Goal: Obtain resource: Download file/media

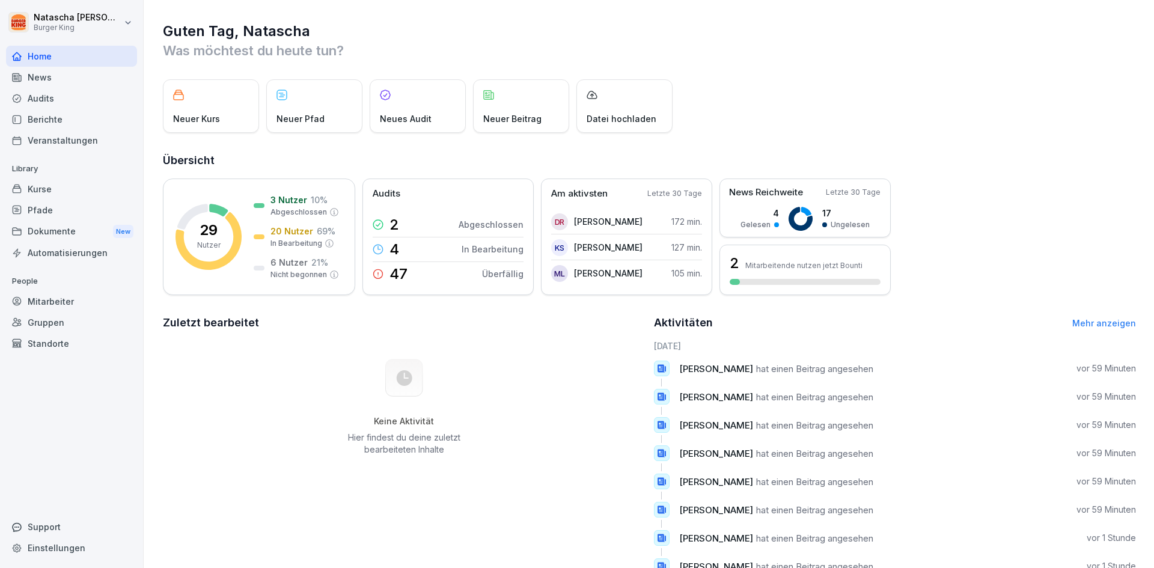
click at [43, 69] on div "News" at bounding box center [71, 77] width 131 height 21
click at [34, 79] on div "News" at bounding box center [71, 77] width 131 height 21
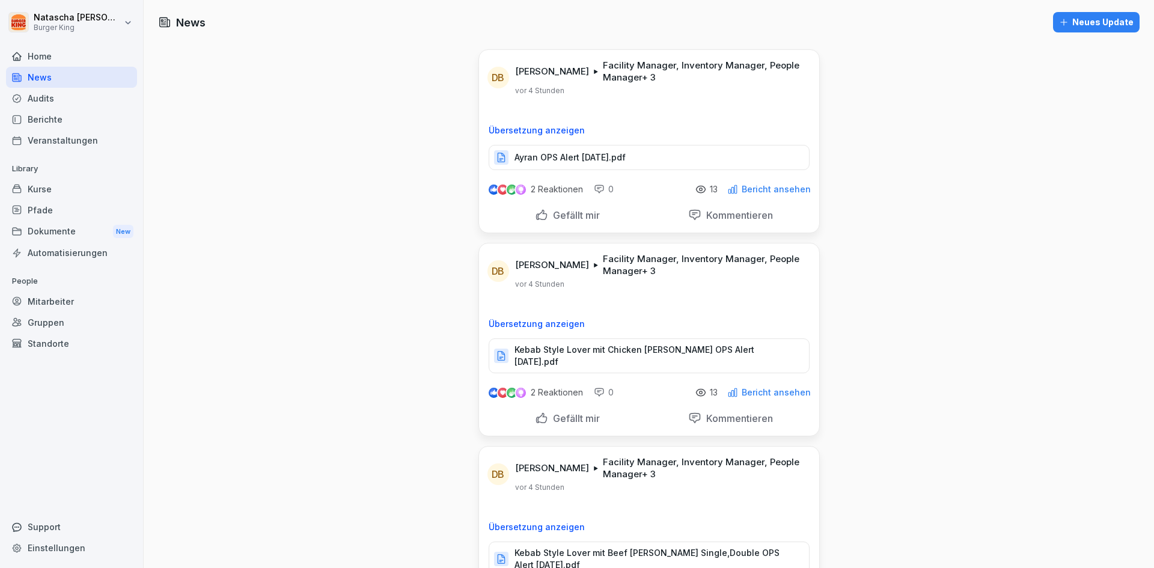
click at [568, 156] on p "Ayran OPS Alert [DATE].pdf" at bounding box center [570, 157] width 111 height 12
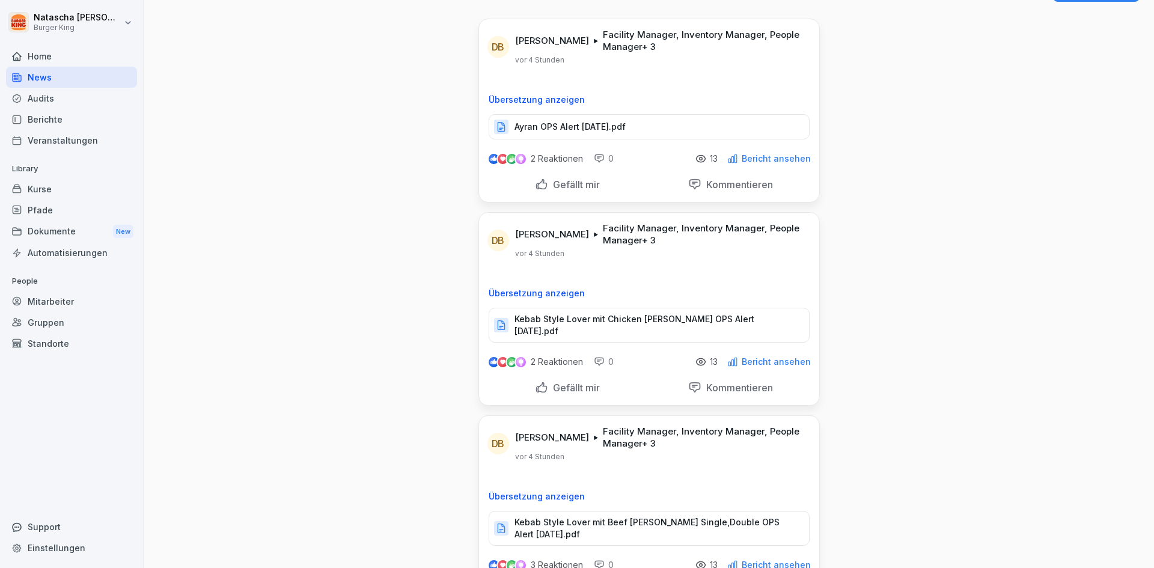
scroll to position [60, 0]
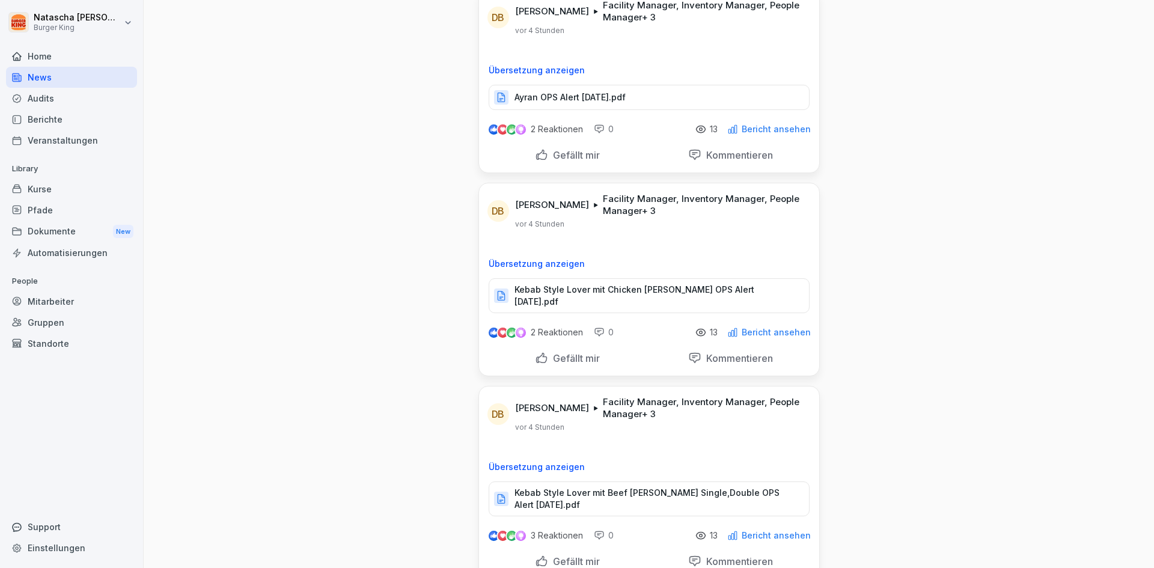
click at [651, 292] on p "Kebab Style Lover mit Chicken [PERSON_NAME] OPS Alert [DATE].pdf" at bounding box center [656, 296] width 282 height 24
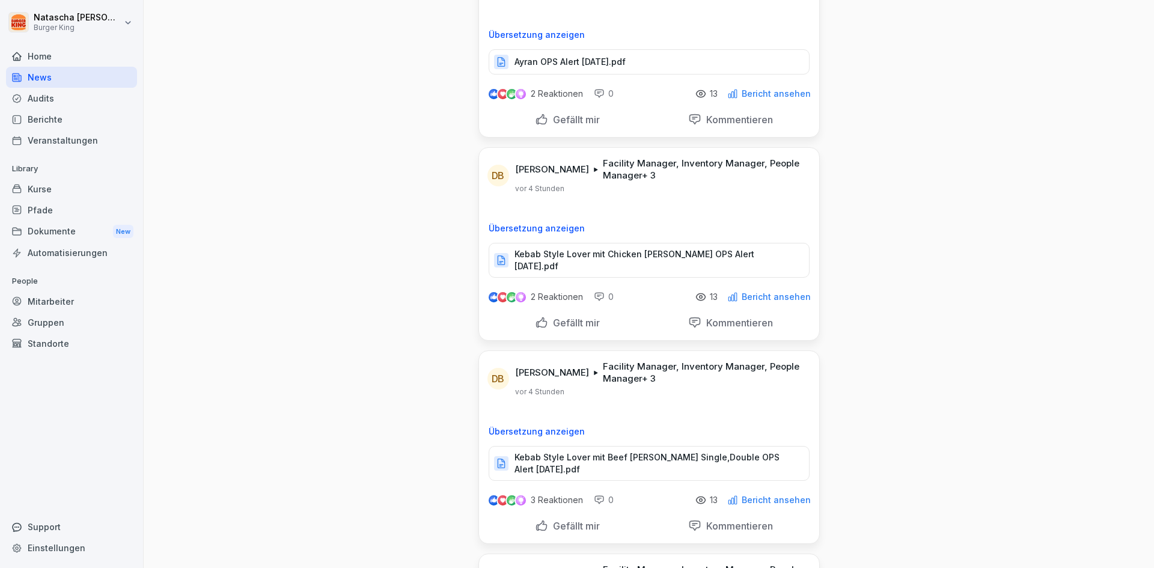
scroll to position [120, 0]
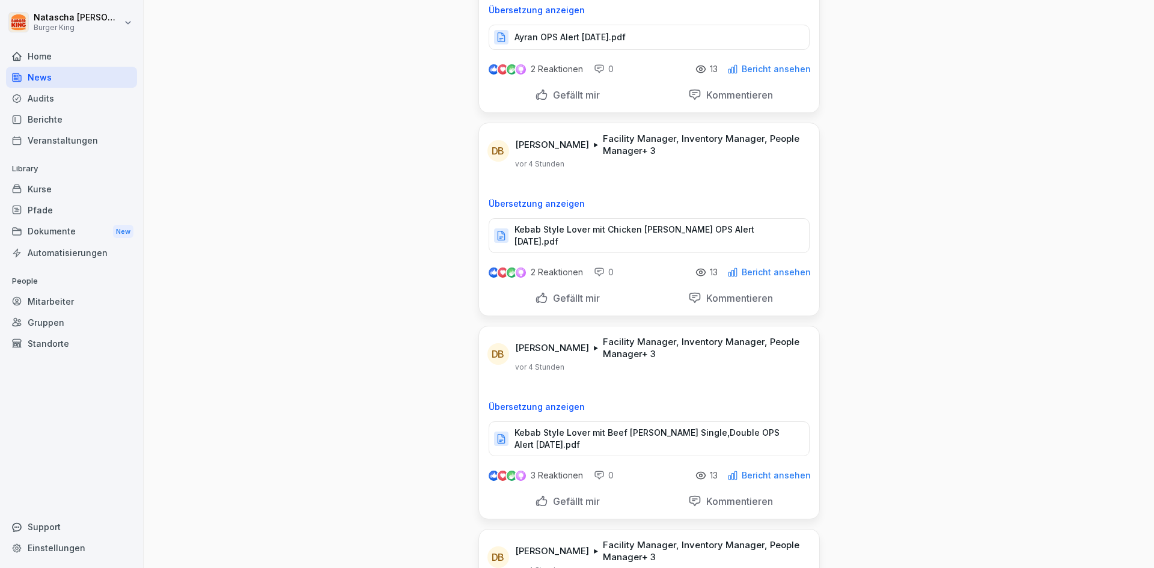
click at [679, 427] on p "Kebab Style Lover mit Beef [PERSON_NAME] Single,Double OPS Alert [DATE].pdf" at bounding box center [656, 439] width 282 height 24
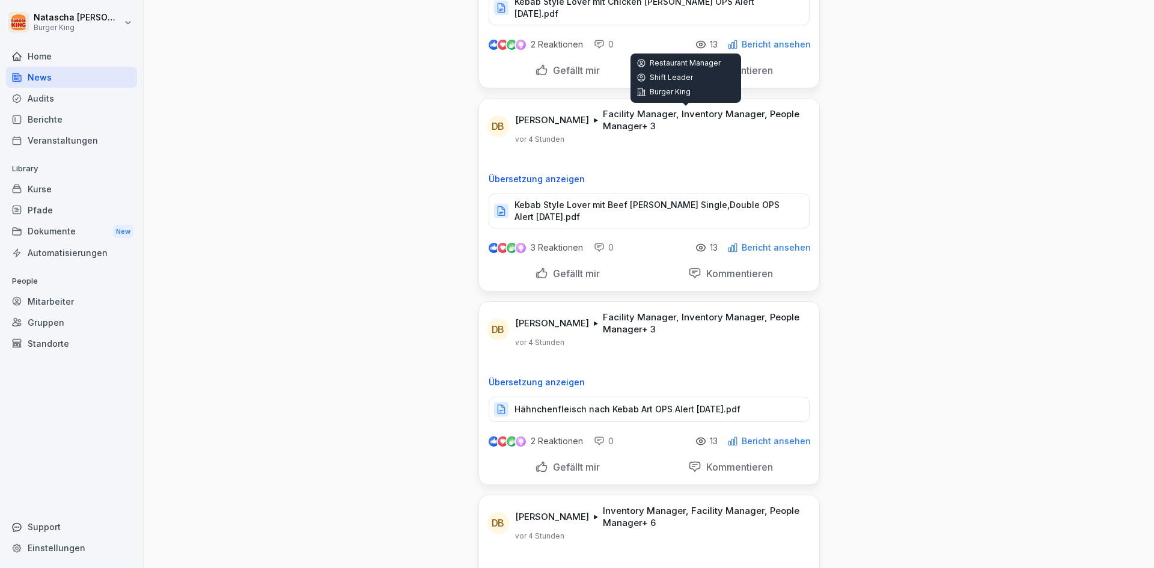
scroll to position [361, 0]
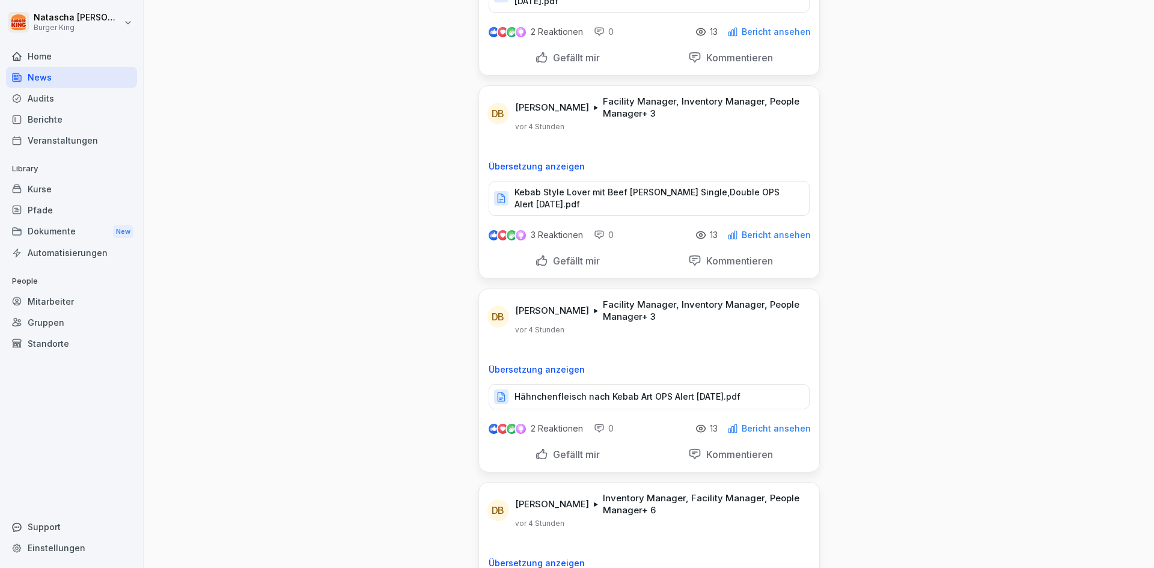
click at [602, 391] on p "Hähnchenfleisch nach Kebab Art OPS Alert [DATE].pdf" at bounding box center [628, 397] width 226 height 12
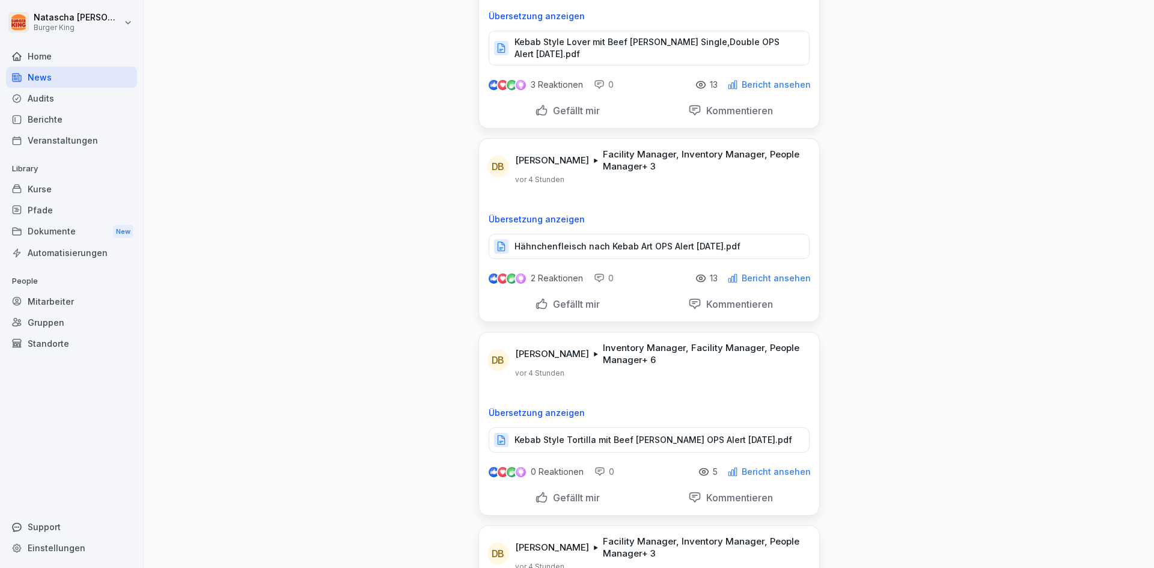
scroll to position [541, 0]
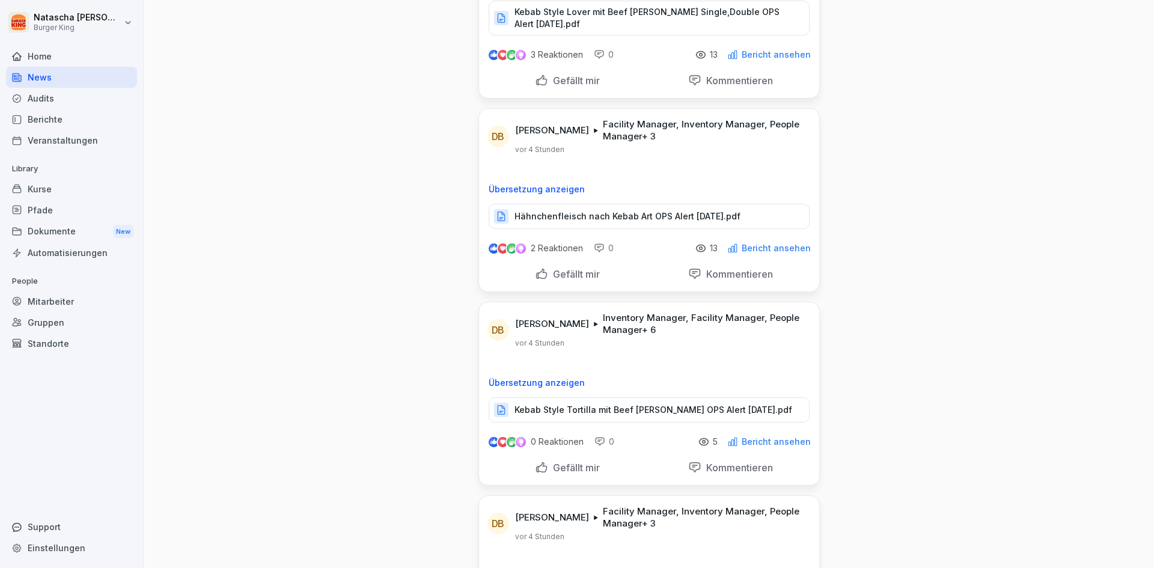
click at [594, 404] on p "Kebab Style Tortilla mit Beef [PERSON_NAME] OPS Alert [DATE].pdf" at bounding box center [654, 410] width 278 height 12
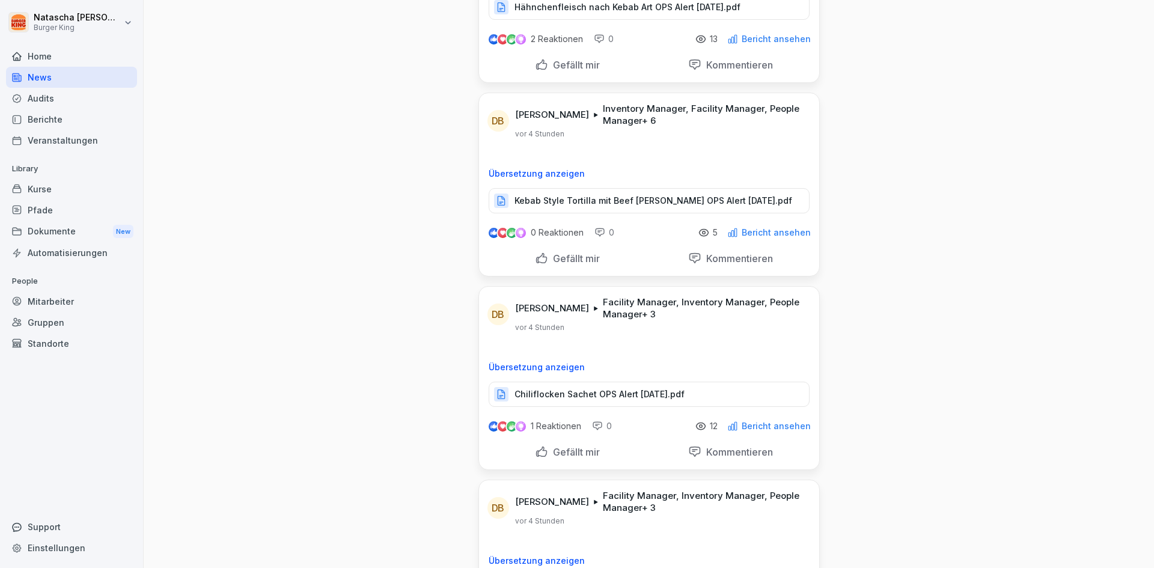
scroll to position [781, 0]
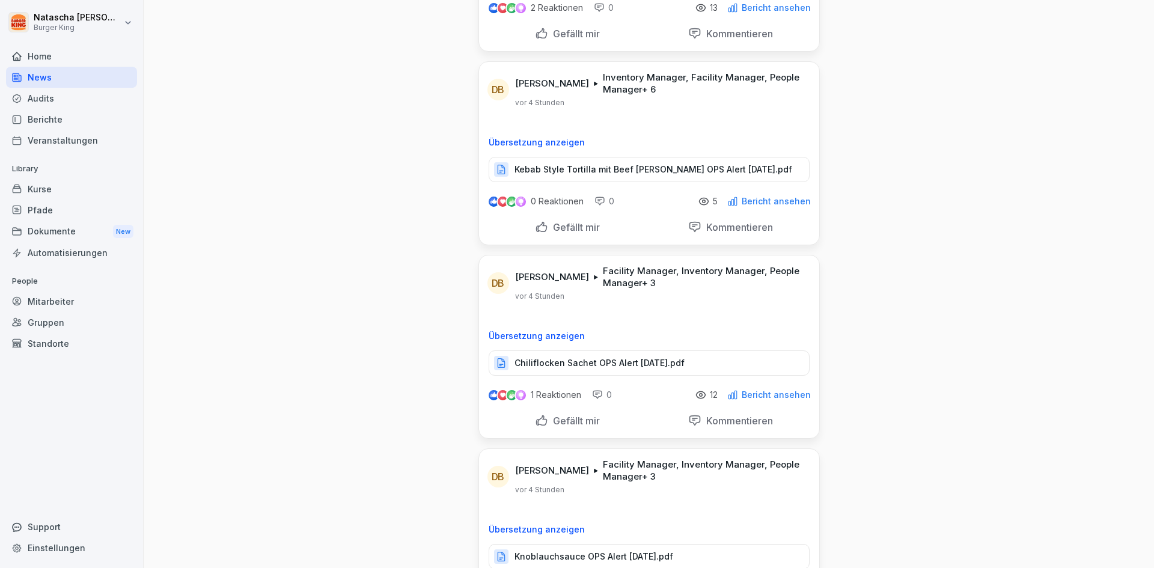
click at [635, 357] on p "Chiliflocken Sachet OPS Alert [DATE].pdf" at bounding box center [600, 363] width 170 height 12
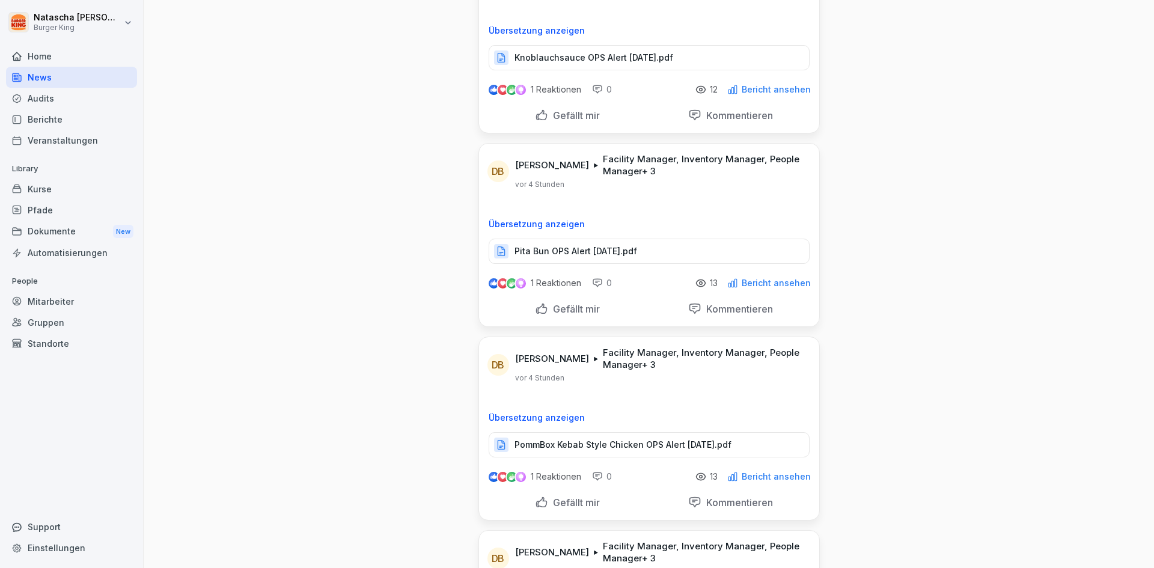
scroll to position [1322, 0]
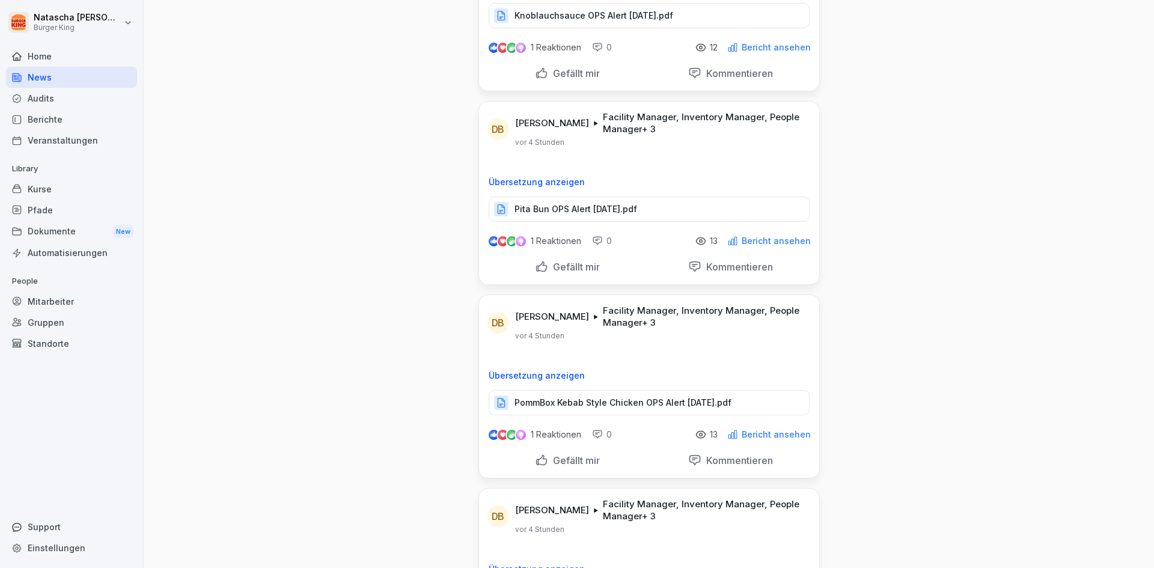
click at [648, 397] on p "PommBox Kebab Style Chicken OPS Alert [DATE].pdf" at bounding box center [623, 403] width 217 height 12
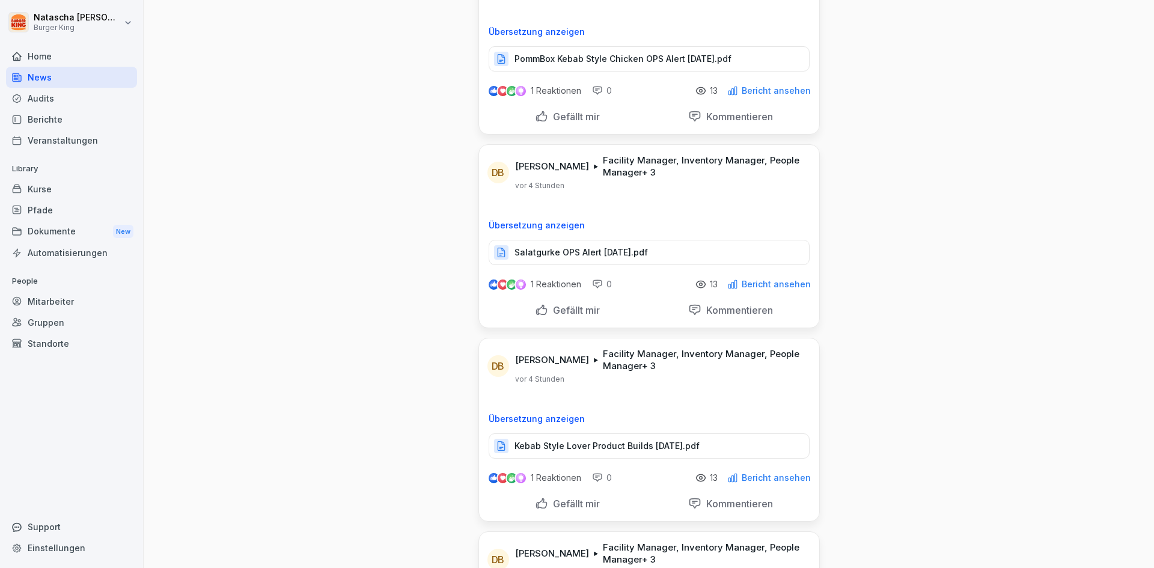
scroll to position [1683, 0]
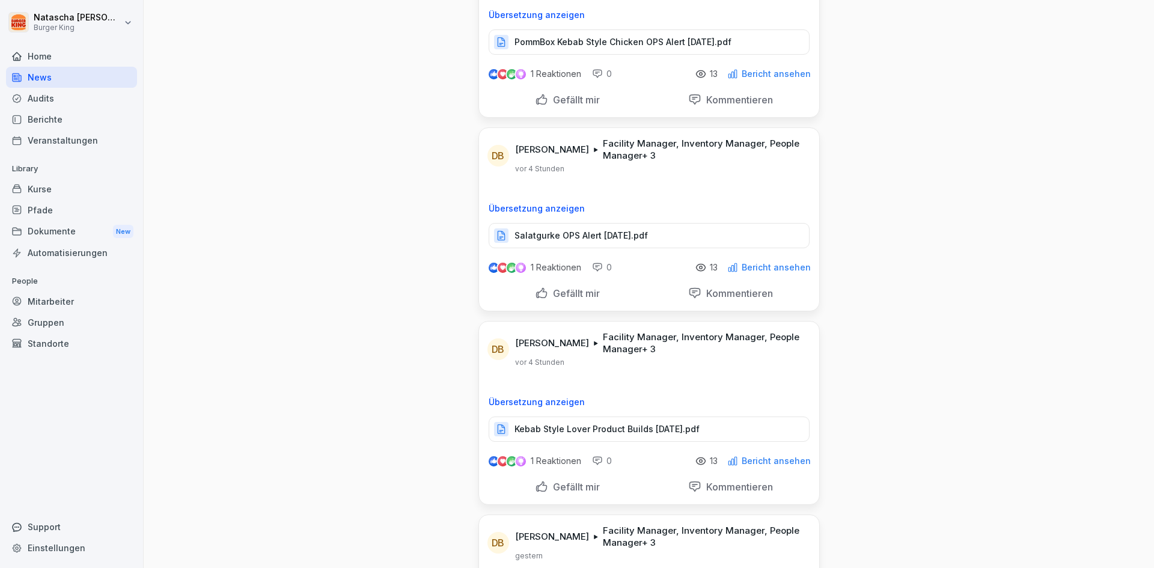
click at [600, 423] on p "Kebab Style Lover Product Builds [DATE].pdf" at bounding box center [607, 429] width 185 height 12
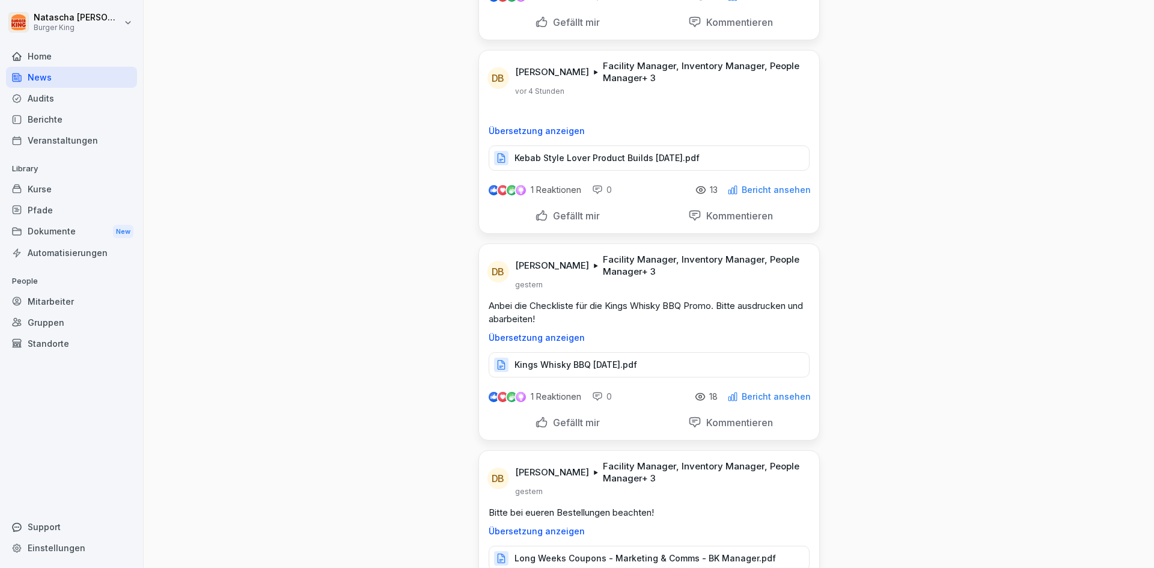
scroll to position [1983, 0]
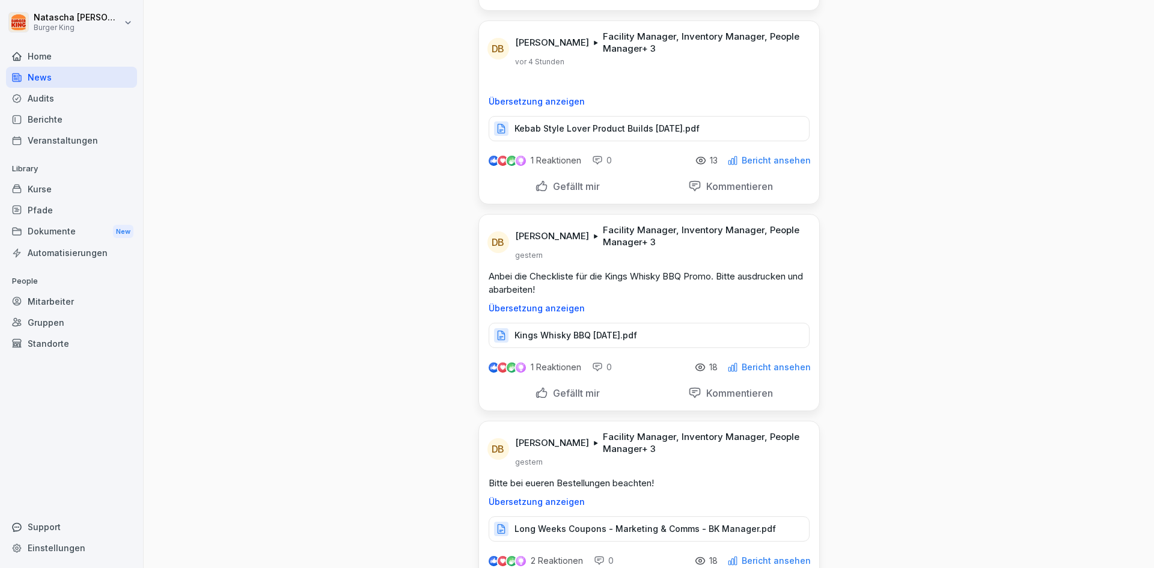
click at [629, 329] on p "Kings Whisky BBQ [DATE].pdf" at bounding box center [576, 335] width 123 height 12
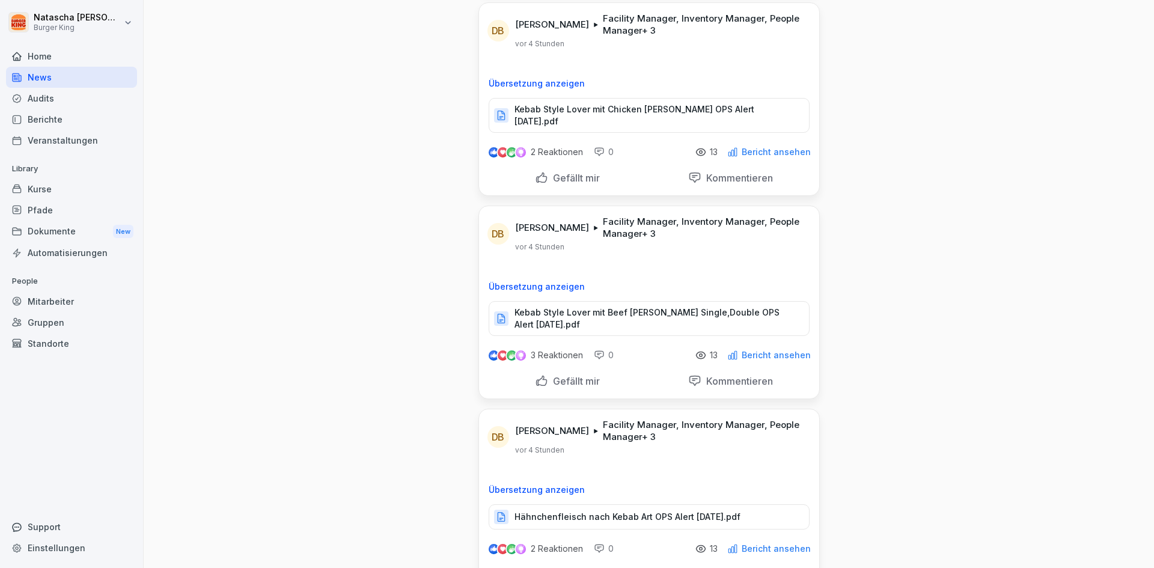
scroll to position [0, 0]
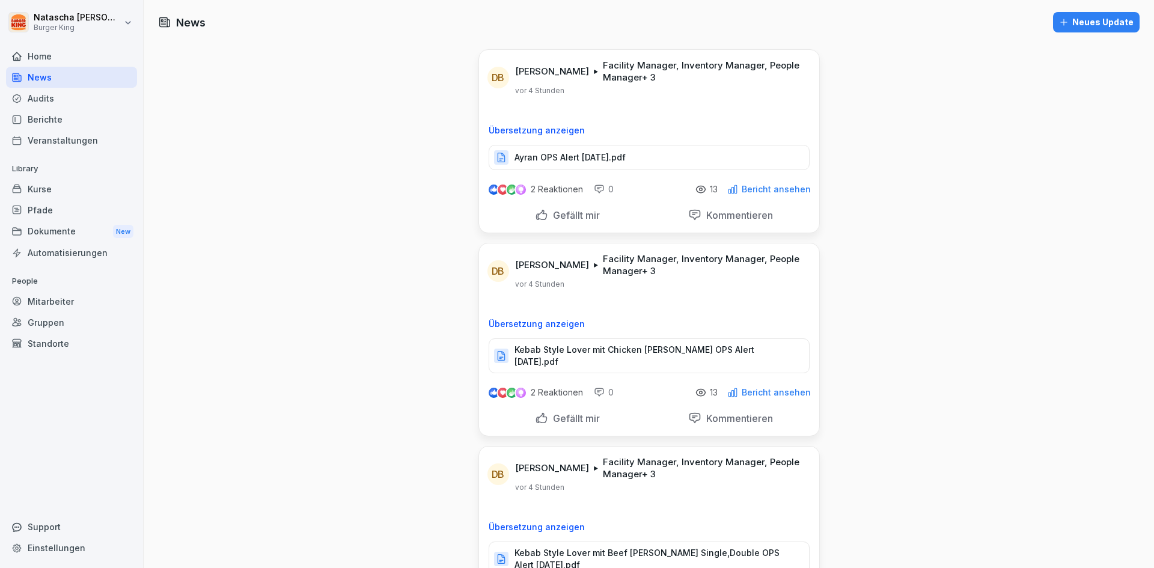
click at [727, 347] on p "Kebab Style Lover mit Chicken [PERSON_NAME] OPS Alert [DATE].pdf" at bounding box center [656, 356] width 282 height 24
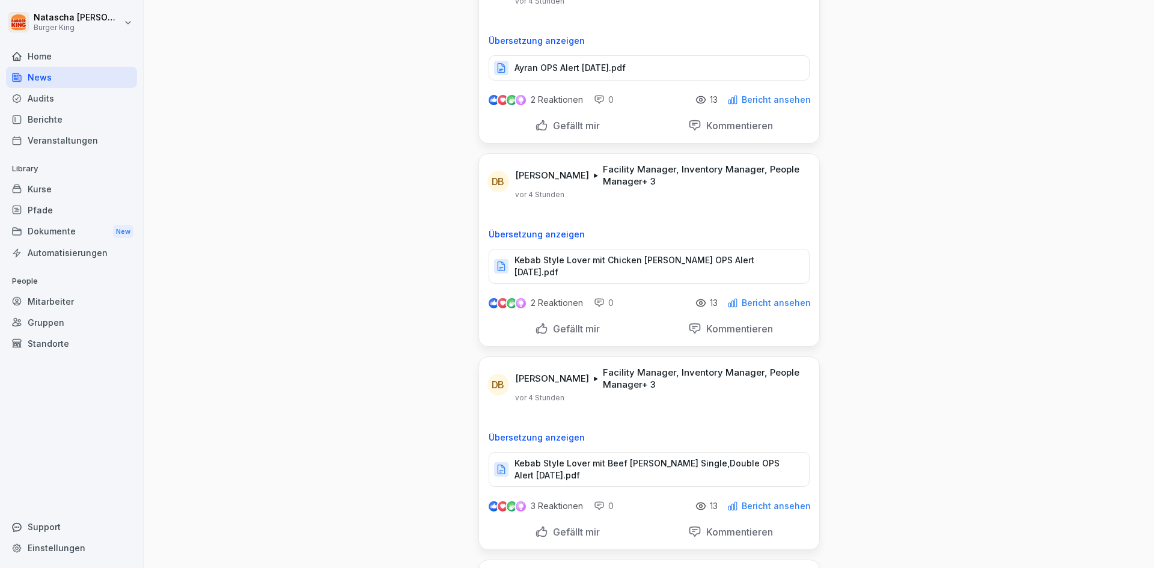
scroll to position [120, 0]
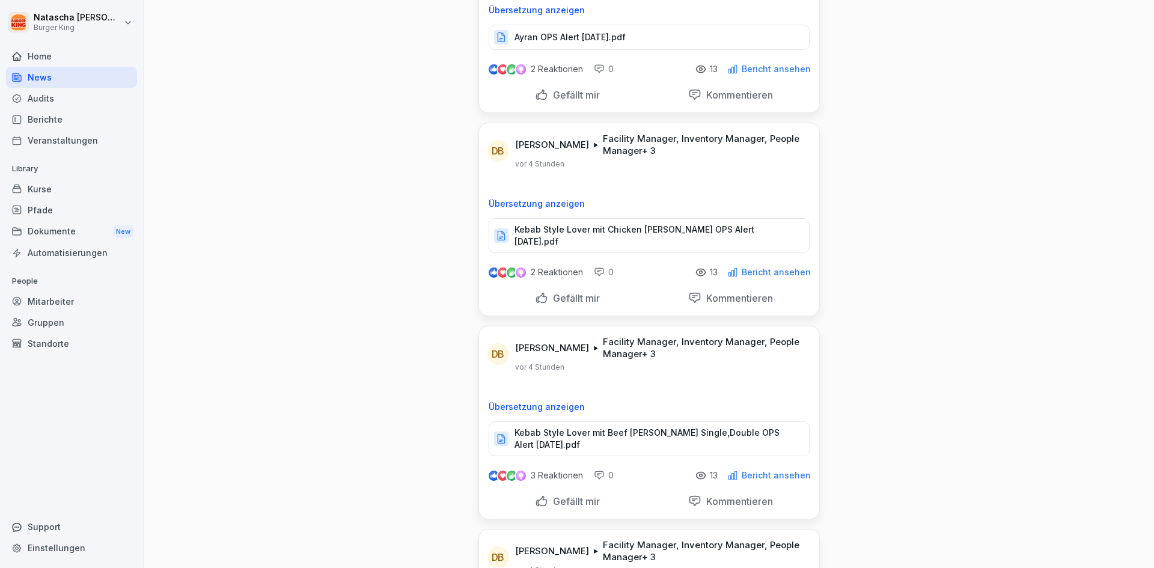
click at [644, 230] on p "Kebab Style Lover mit Chicken [PERSON_NAME] OPS Alert [DATE].pdf" at bounding box center [656, 236] width 282 height 24
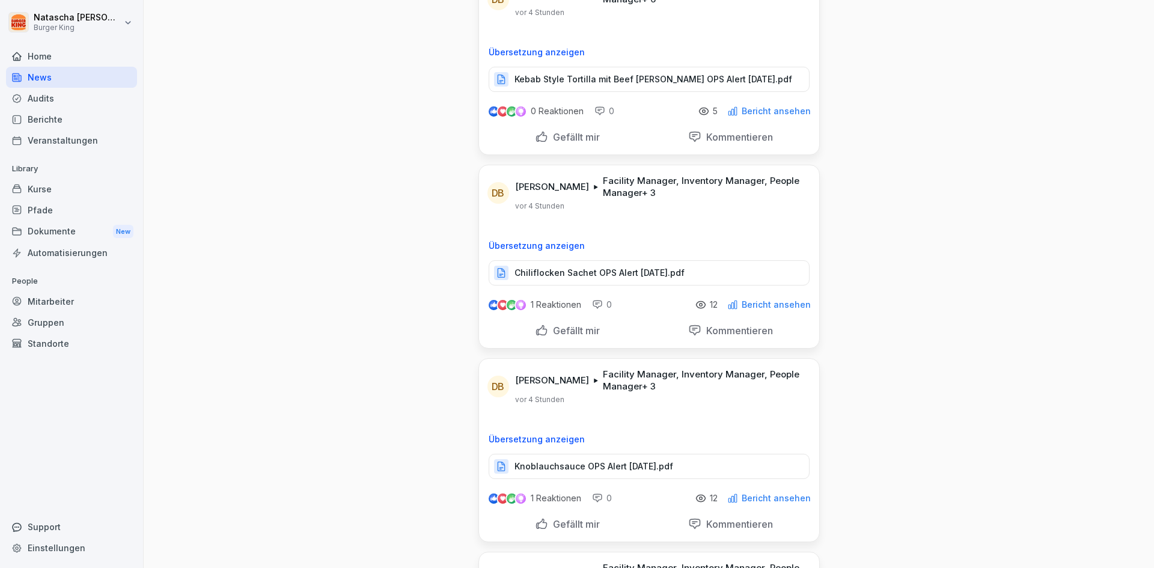
scroll to position [902, 0]
